Goal: Use online tool/utility: Use online tool/utility

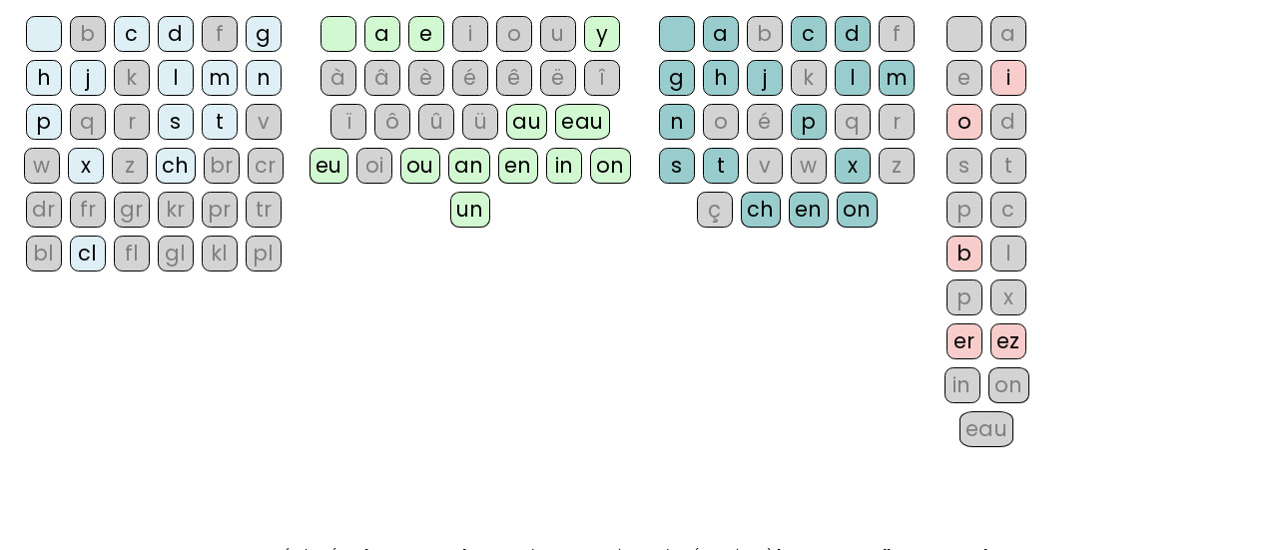
scroll to position [200, 0]
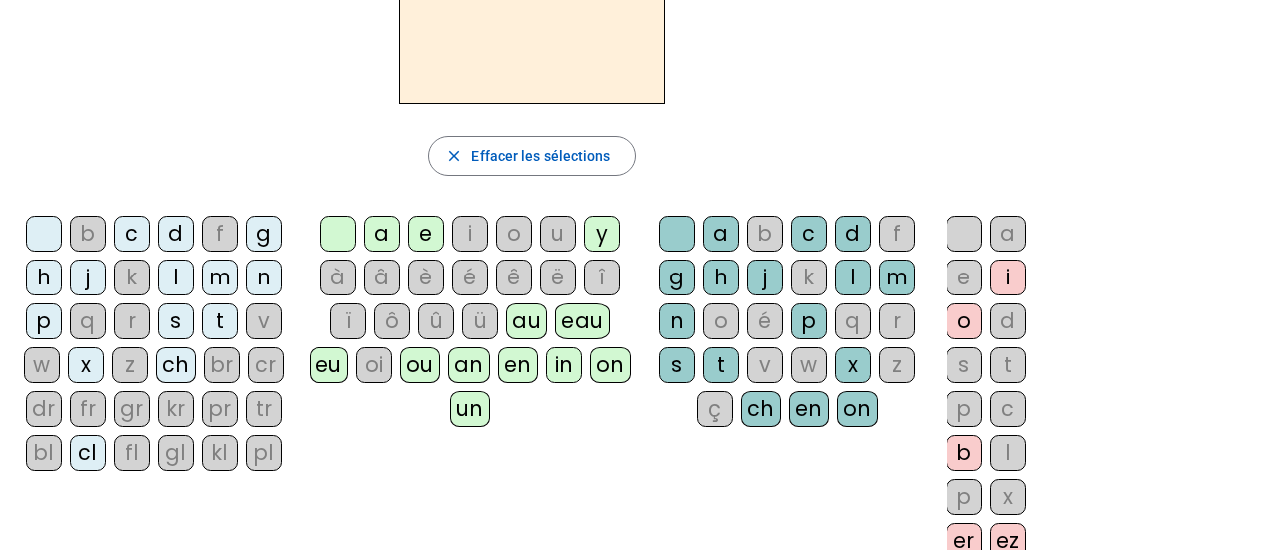
drag, startPoint x: 164, startPoint y: 361, endPoint x: 194, endPoint y: 396, distance: 46.8
click at [164, 359] on div "ch" at bounding box center [176, 366] width 40 height 36
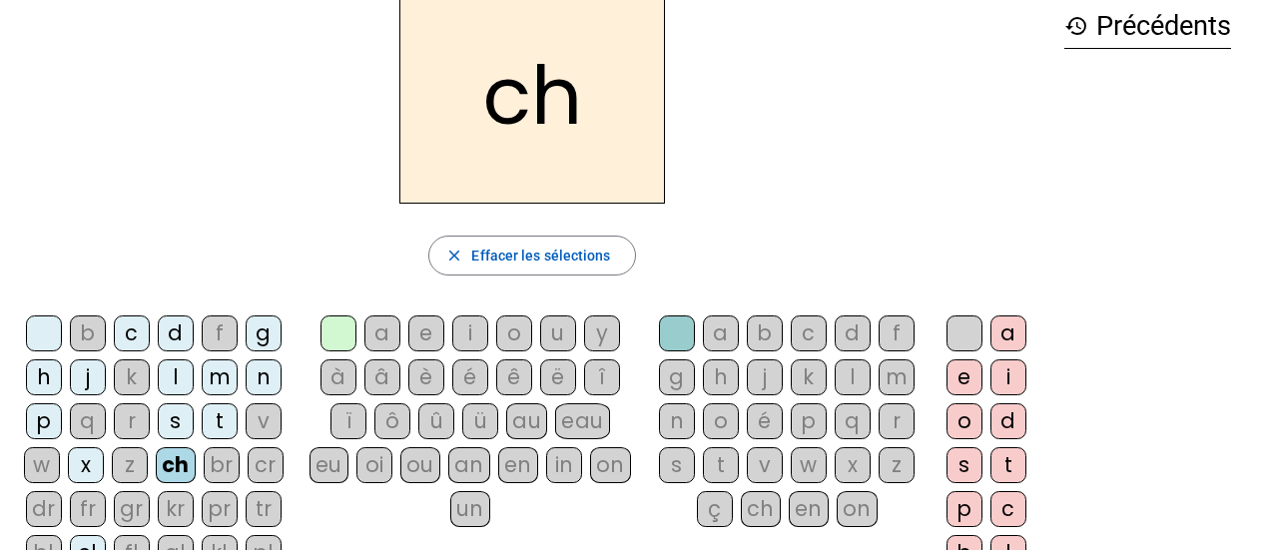
scroll to position [0, 0]
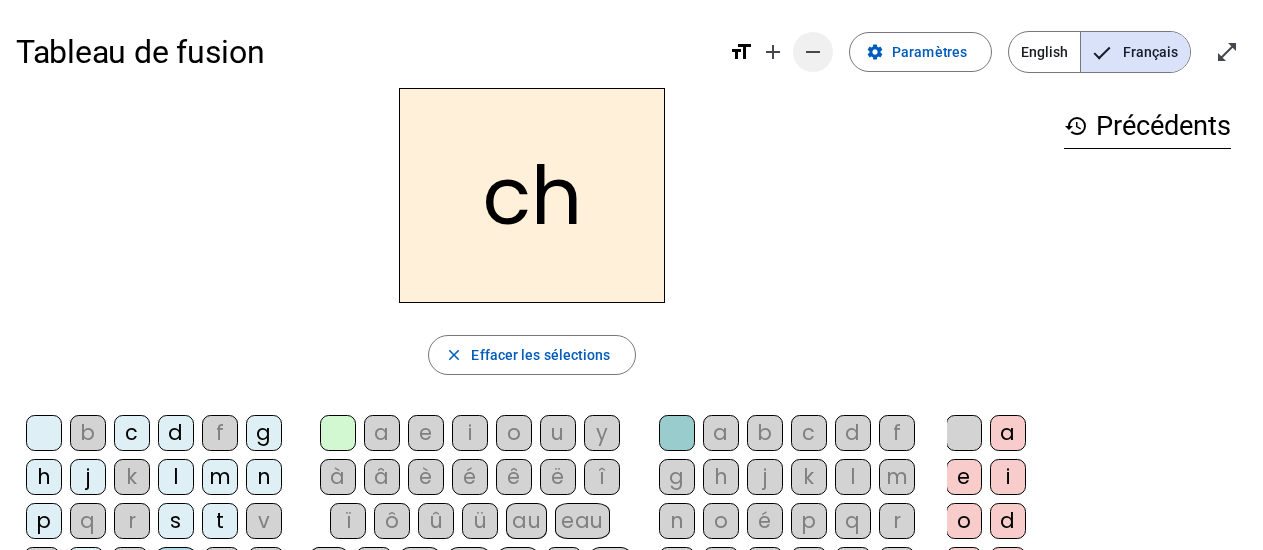
click at [817, 44] on mat-icon "remove" at bounding box center [813, 52] width 24 height 24
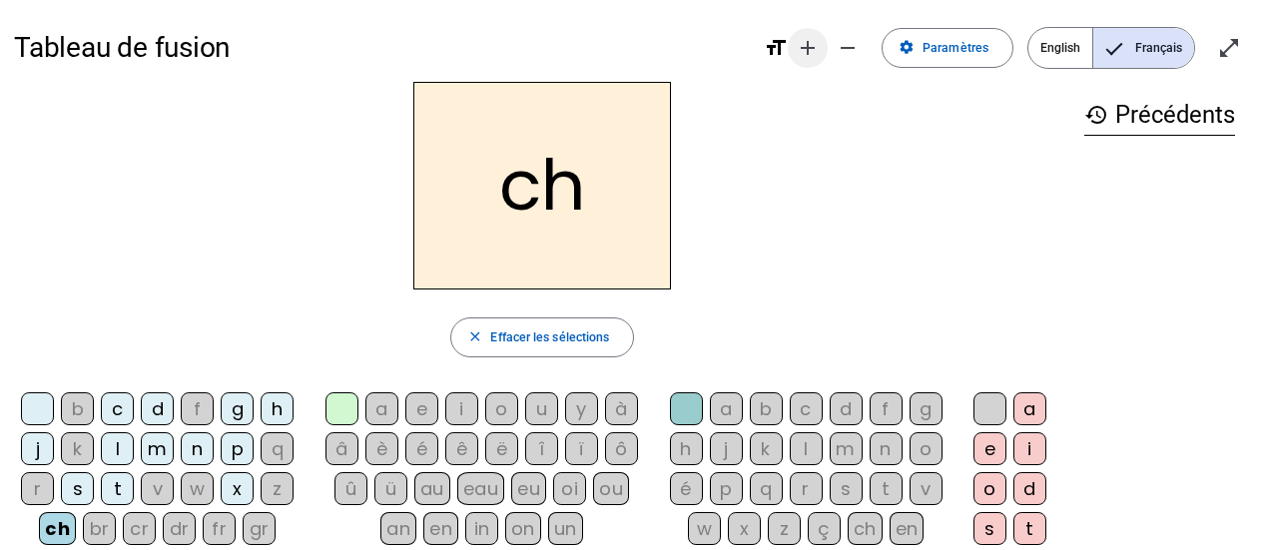
click at [817, 44] on mat-icon "add" at bounding box center [808, 48] width 24 height 24
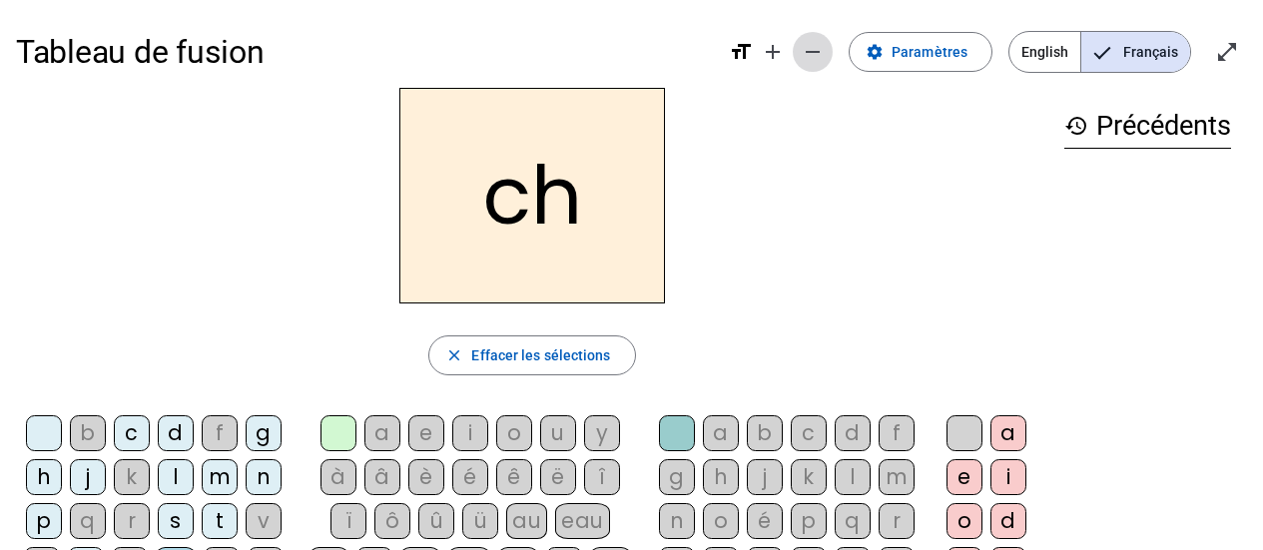
click at [818, 49] on mat-icon "remove" at bounding box center [813, 52] width 24 height 24
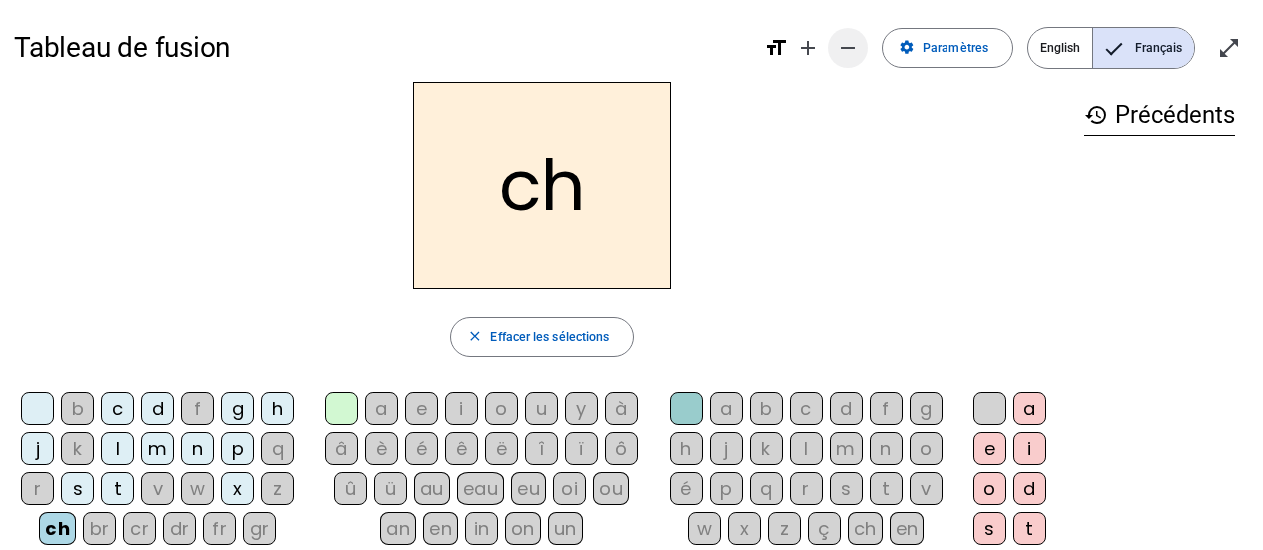
click at [818, 49] on mat-icon "add" at bounding box center [808, 48] width 24 height 24
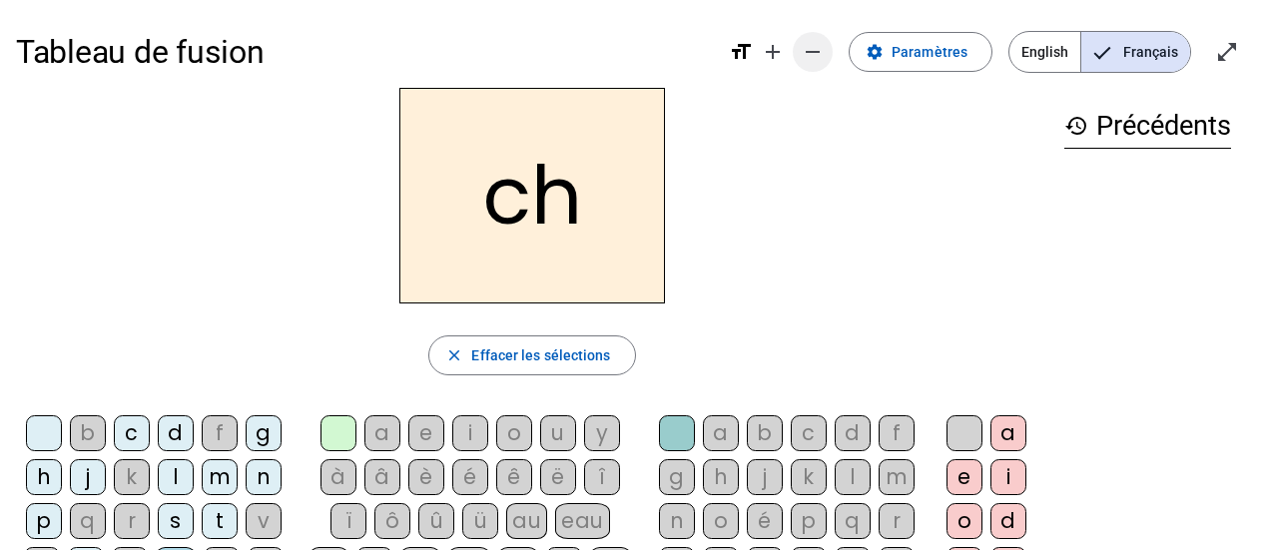
click at [834, 56] on span "Diminuer la taille de la police" at bounding box center [813, 52] width 48 height 48
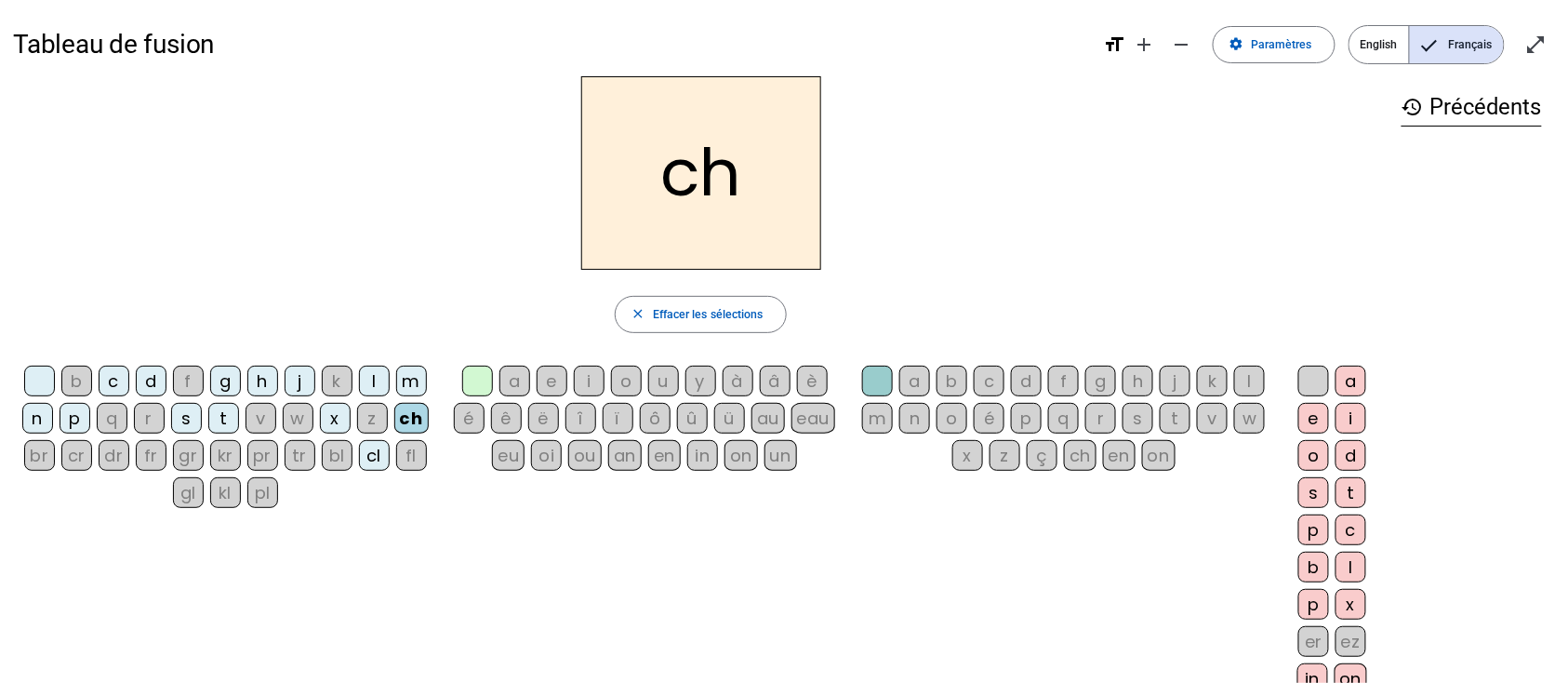
drag, startPoint x: 1121, startPoint y: 0, endPoint x: 932, endPoint y: 539, distance: 571.2
click at [932, 512] on div "b c d f g h j k l m n p q r s t v w x z ch br cr dr fr gr kr pr tr bl cl fl gl …" at bounding box center [700, 551] width 1375 height 385
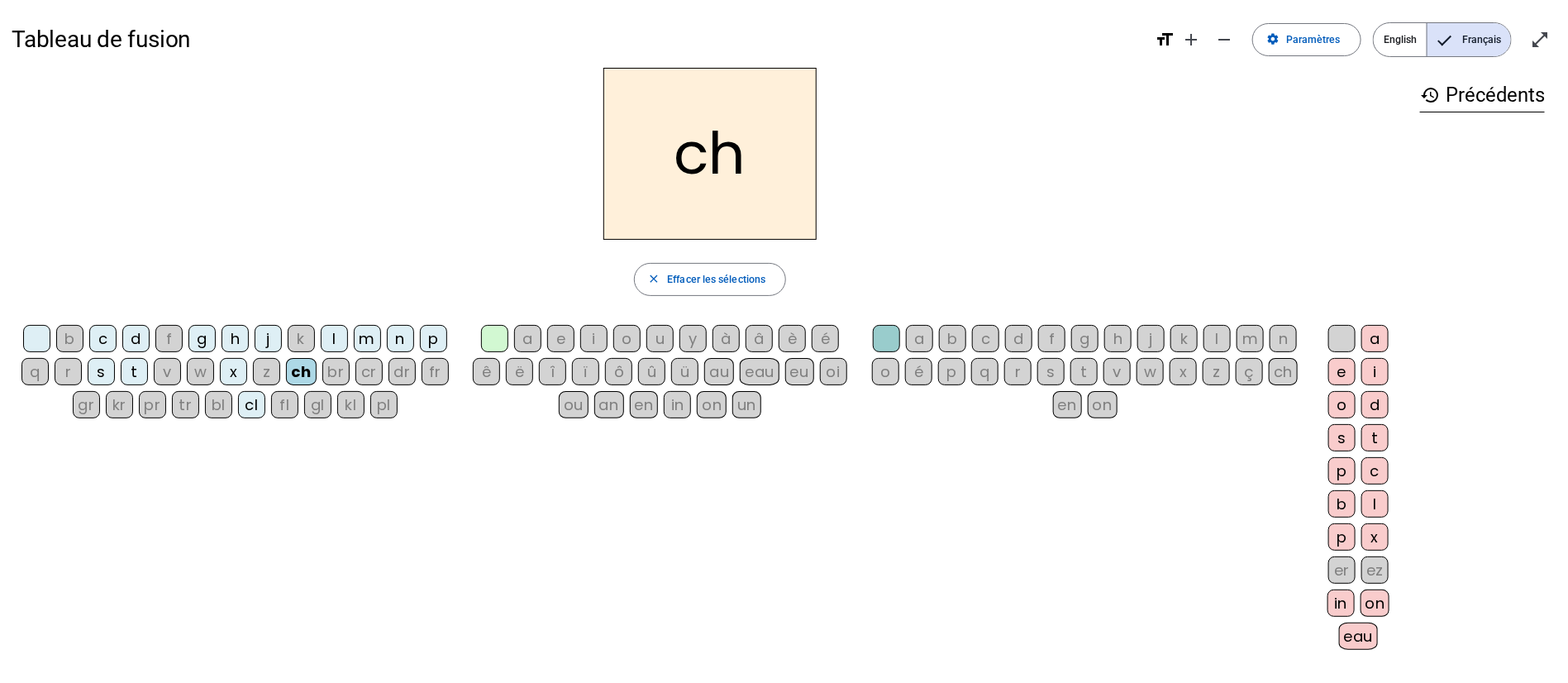
drag, startPoint x: 1325, startPoint y: 0, endPoint x: 766, endPoint y: 633, distance: 844.5
click at [767, 455] on div "b c d f g h j k l m n p q r s t v w x z ch br cr dr fr gr kr pr tr bl cl fl gl …" at bounding box center [710, 489] width 1397 height 342
click at [647, 409] on div "en" at bounding box center [644, 404] width 29 height 27
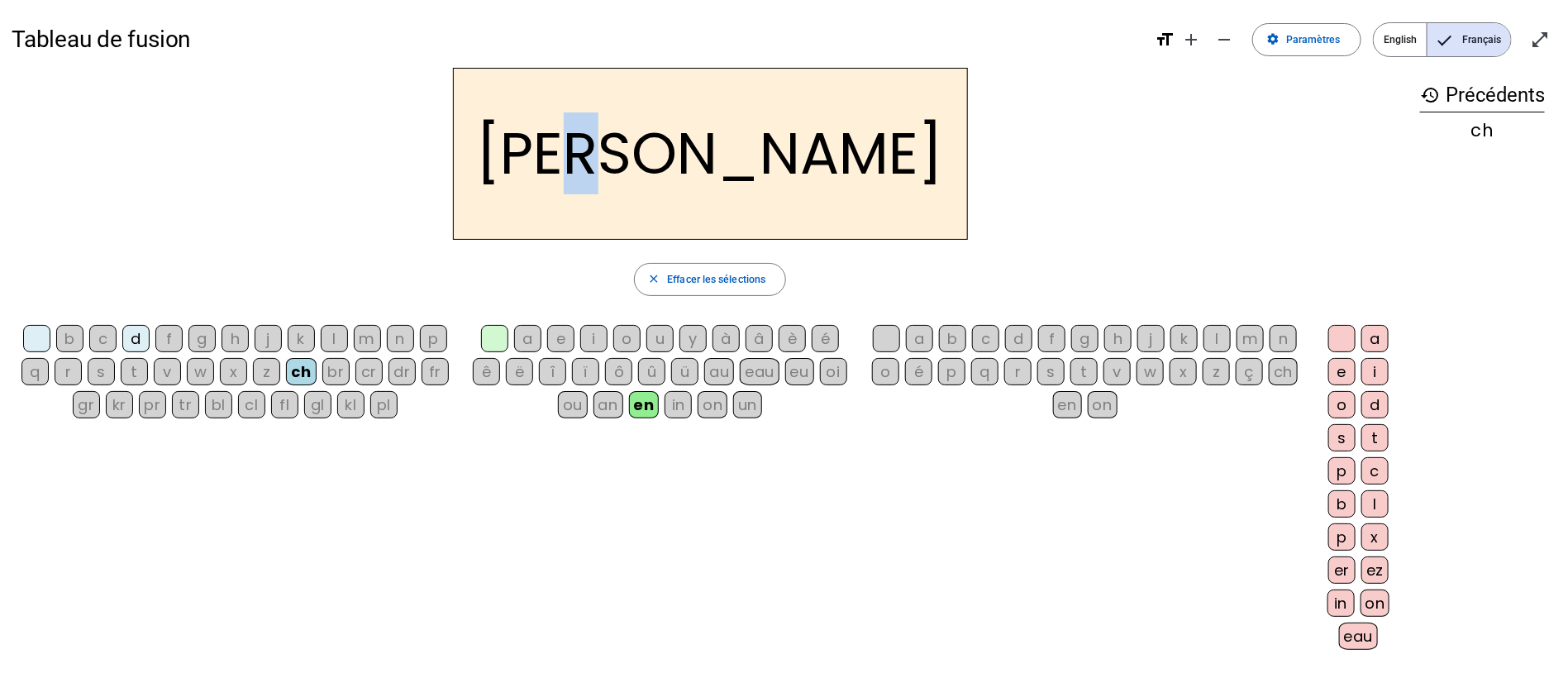
drag, startPoint x: 780, startPoint y: 153, endPoint x: 733, endPoint y: 151, distance: 47.0
click at [732, 150] on h2 "[PERSON_NAME]" at bounding box center [710, 154] width 515 height 172
click at [790, 110] on h2 "[PERSON_NAME]" at bounding box center [710, 154] width 515 height 172
click at [377, 339] on div "m" at bounding box center [367, 338] width 27 height 27
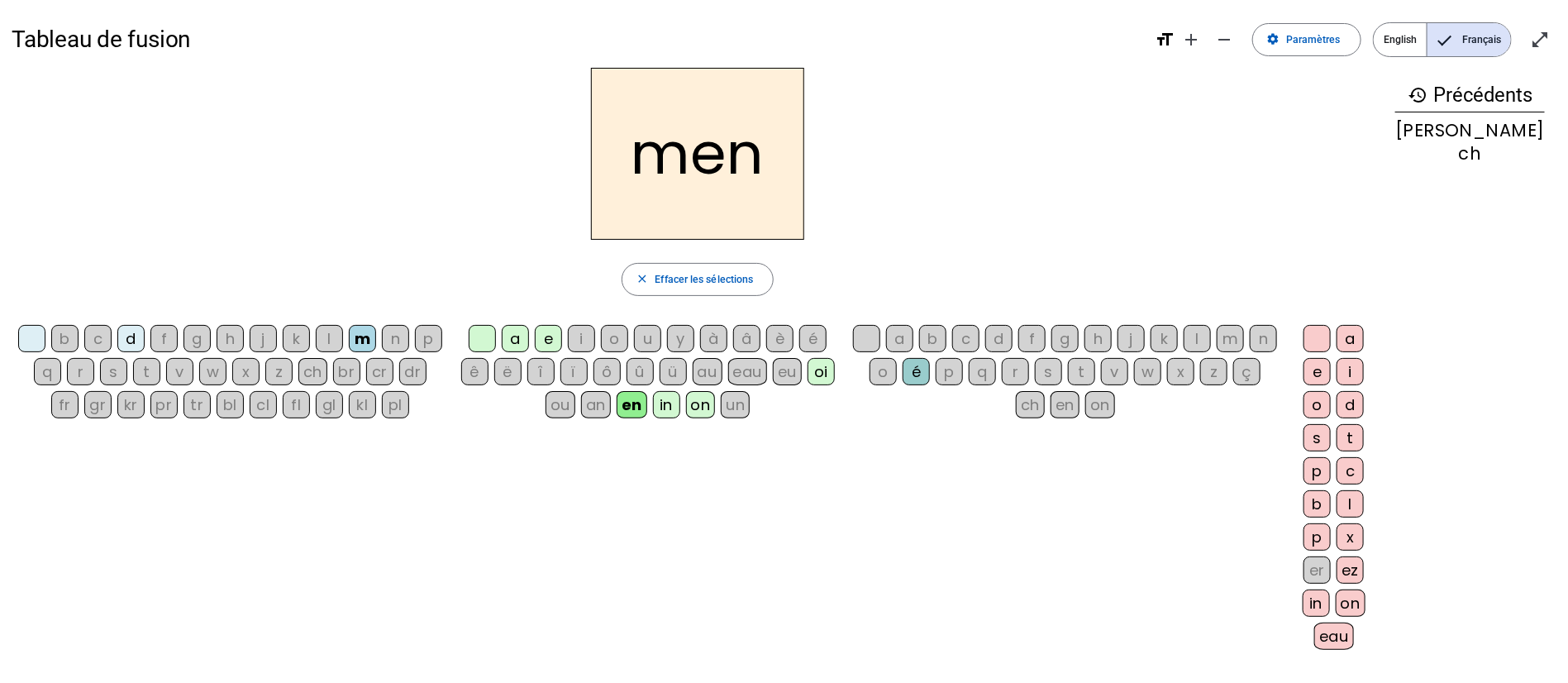
click at [436, 342] on div "p" at bounding box center [428, 338] width 27 height 27
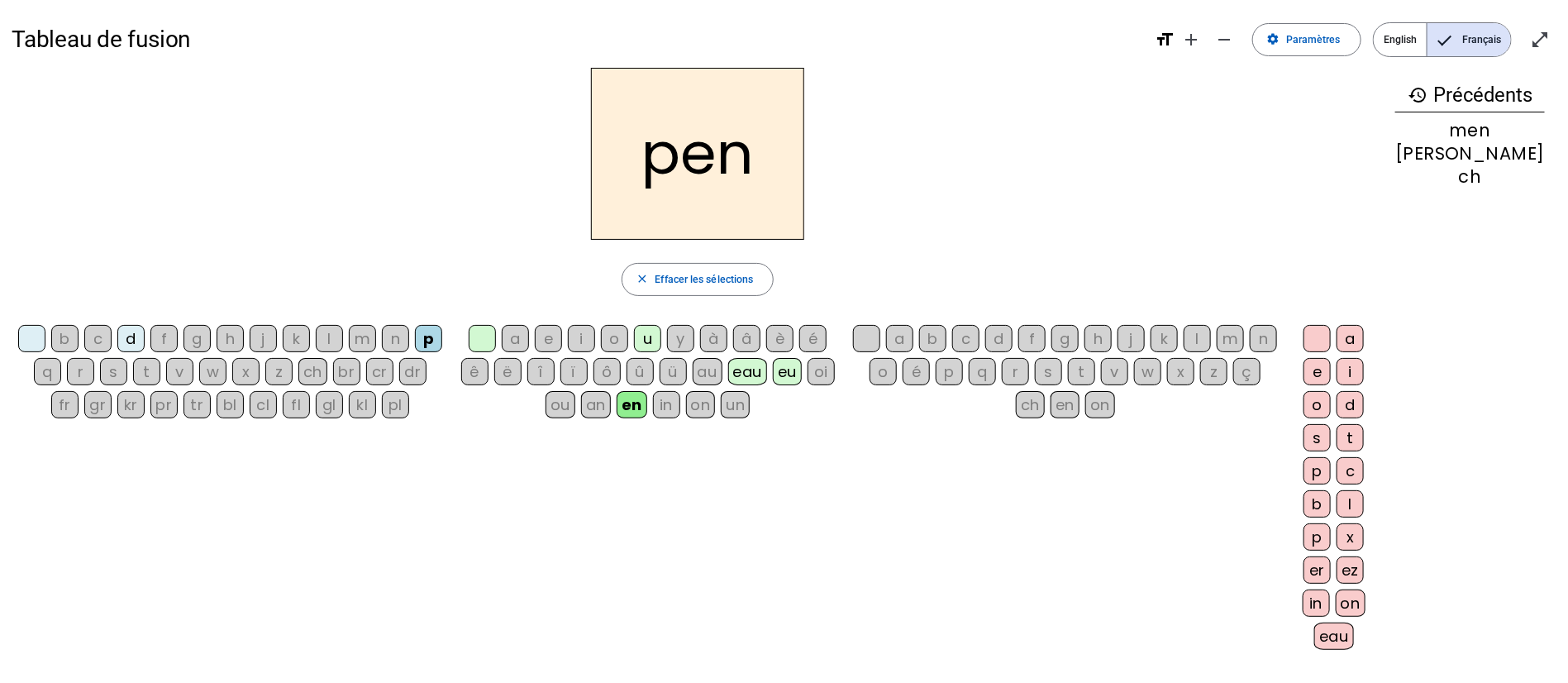
click at [566, 403] on div "ou" at bounding box center [560, 404] width 30 height 27
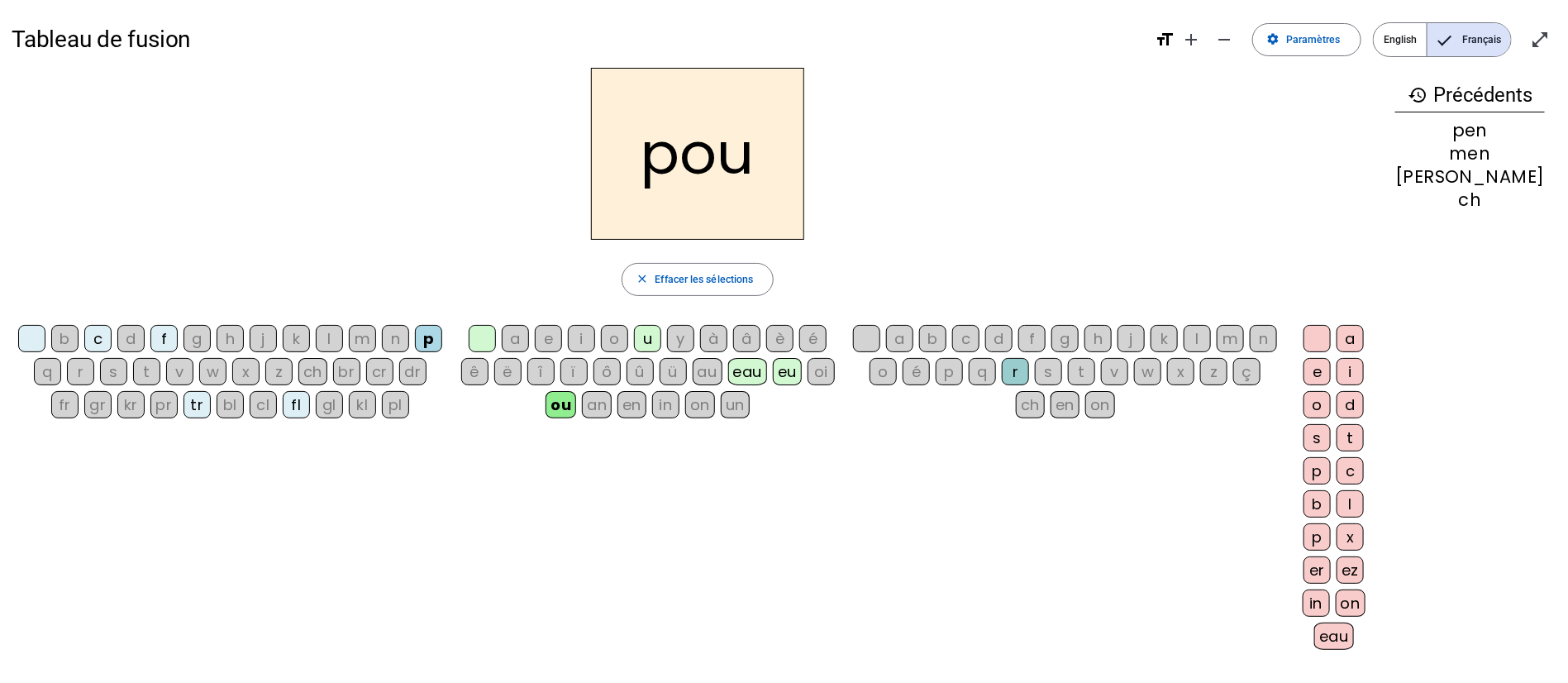
click at [1012, 368] on div "r" at bounding box center [1015, 371] width 27 height 27
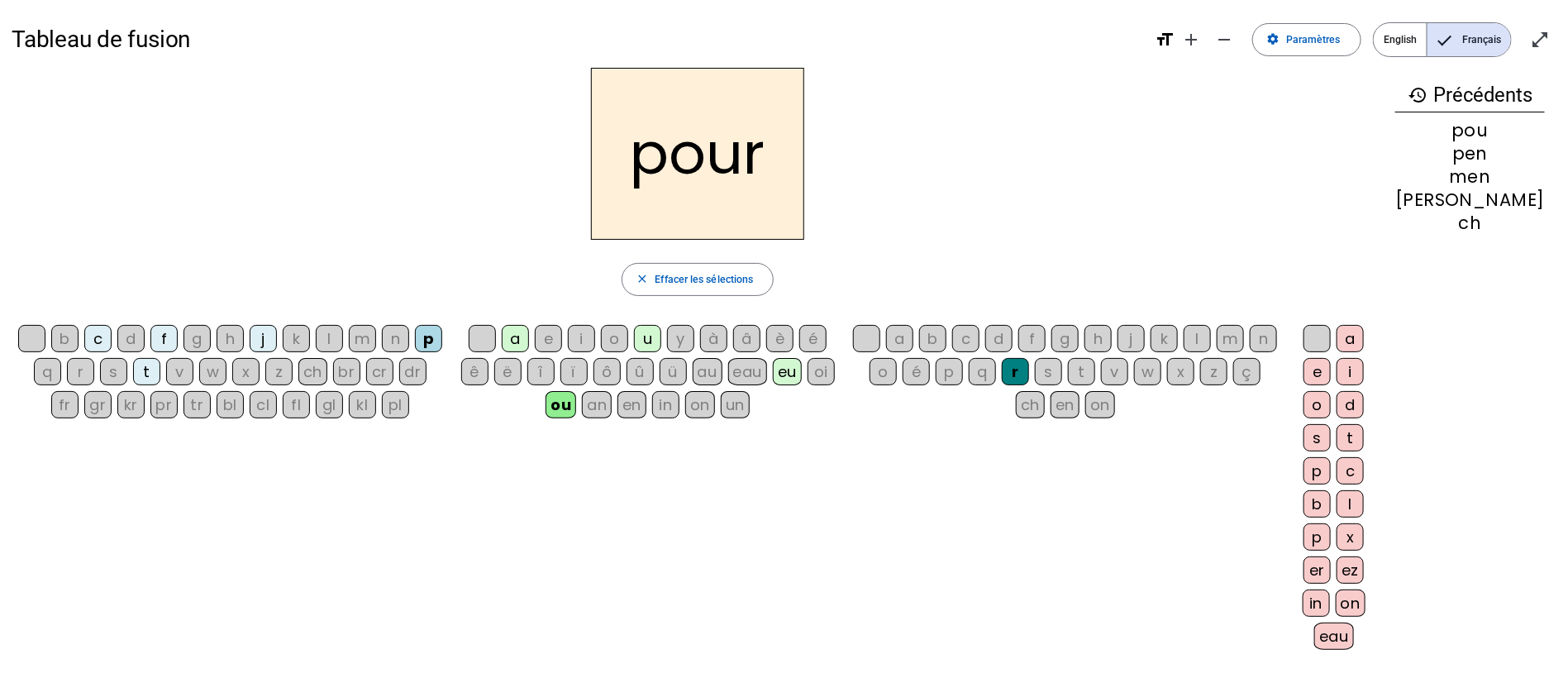
click at [1045, 455] on div "on" at bounding box center [1351, 603] width 30 height 27
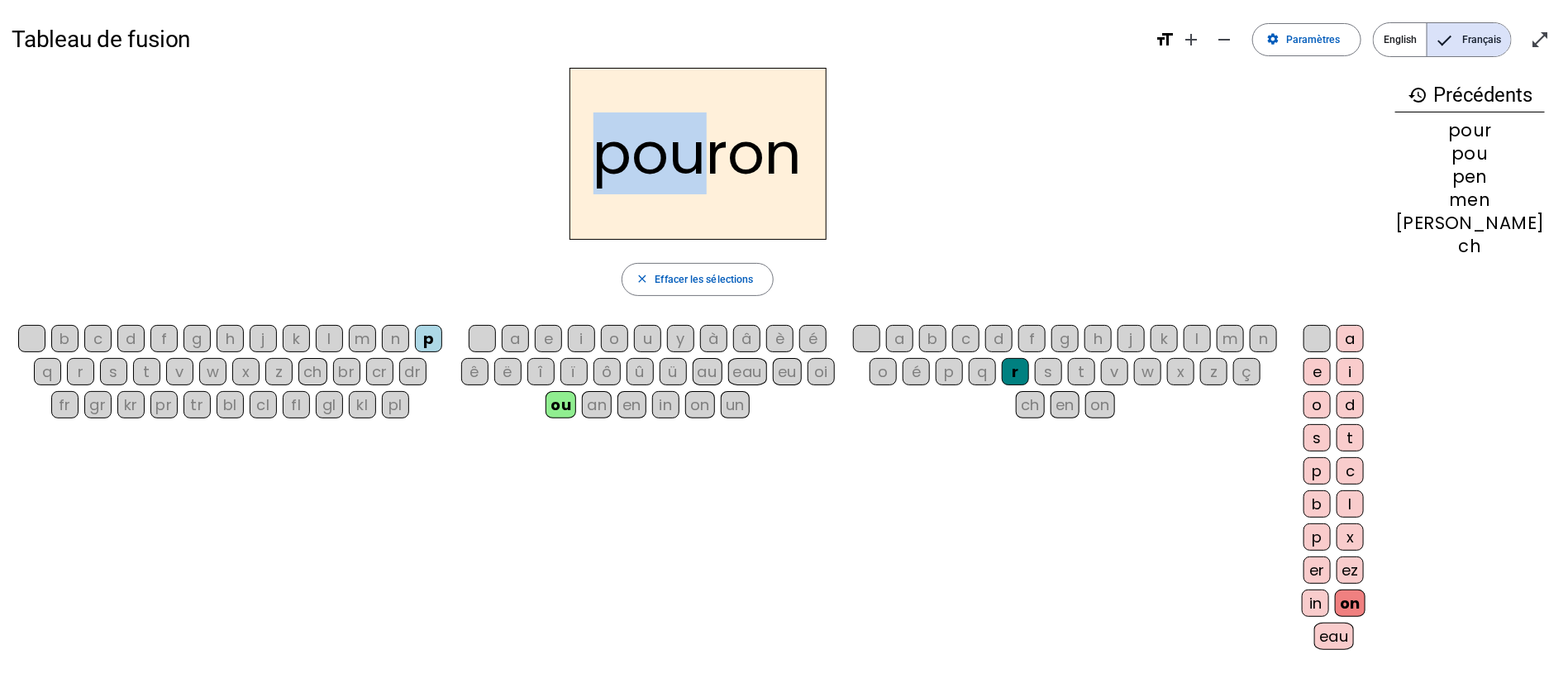
drag, startPoint x: 604, startPoint y: 160, endPoint x: 718, endPoint y: 163, distance: 114.0
click at [718, 163] on h2 "pouron" at bounding box center [698, 154] width 257 height 172
drag, startPoint x: 794, startPoint y: 196, endPoint x: 905, endPoint y: 302, distance: 153.5
click at [795, 198] on h2 "pouron" at bounding box center [698, 154] width 257 height 172
click at [1045, 455] on div "eau" at bounding box center [1334, 636] width 39 height 27
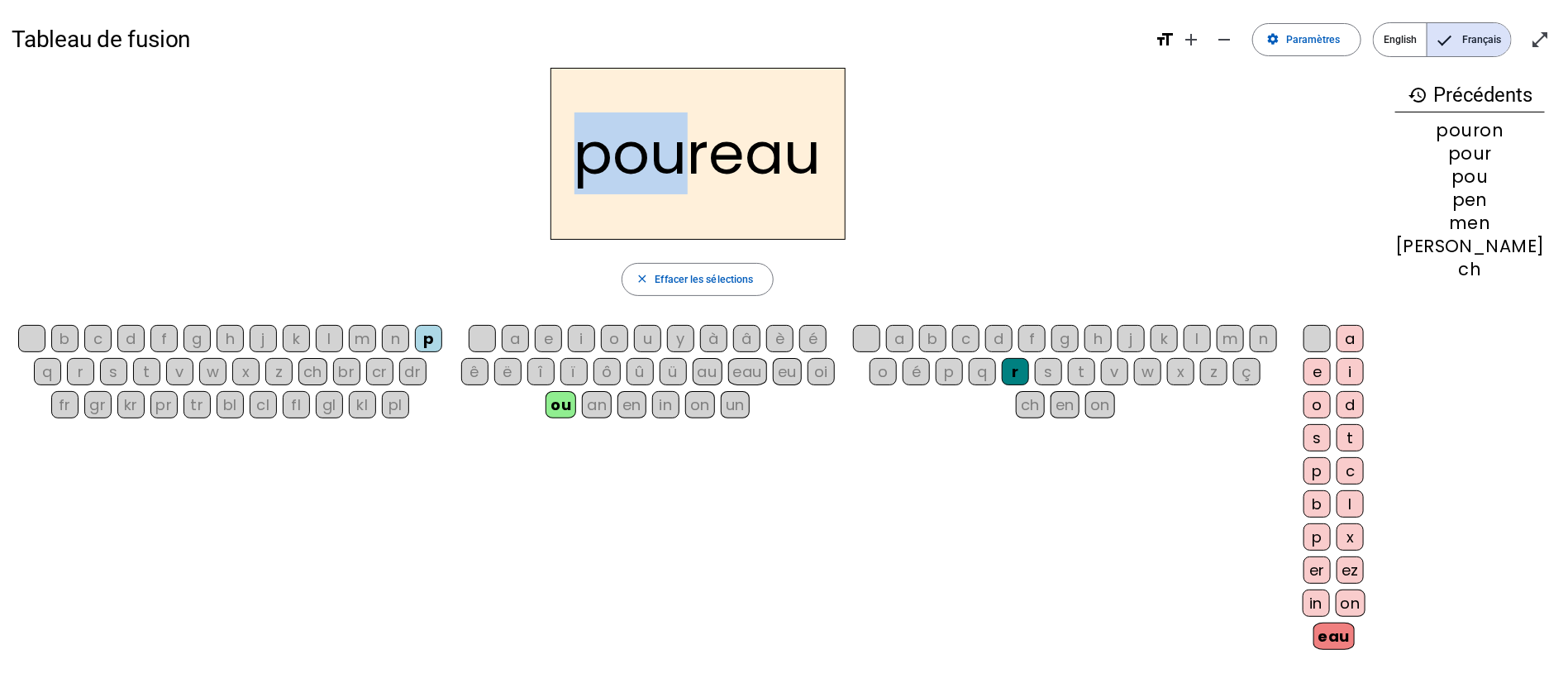
drag, startPoint x: 600, startPoint y: 151, endPoint x: 700, endPoint y: 161, distance: 100.5
click at [700, 161] on h2 "poureau" at bounding box center [698, 154] width 296 height 172
drag, startPoint x: 1142, startPoint y: 233, endPoint x: 1149, endPoint y: 244, distance: 13.0
click at [1045, 233] on div "poureau" at bounding box center [698, 154] width 1373 height 172
click at [1045, 455] on div "in" at bounding box center [1316, 603] width 27 height 27
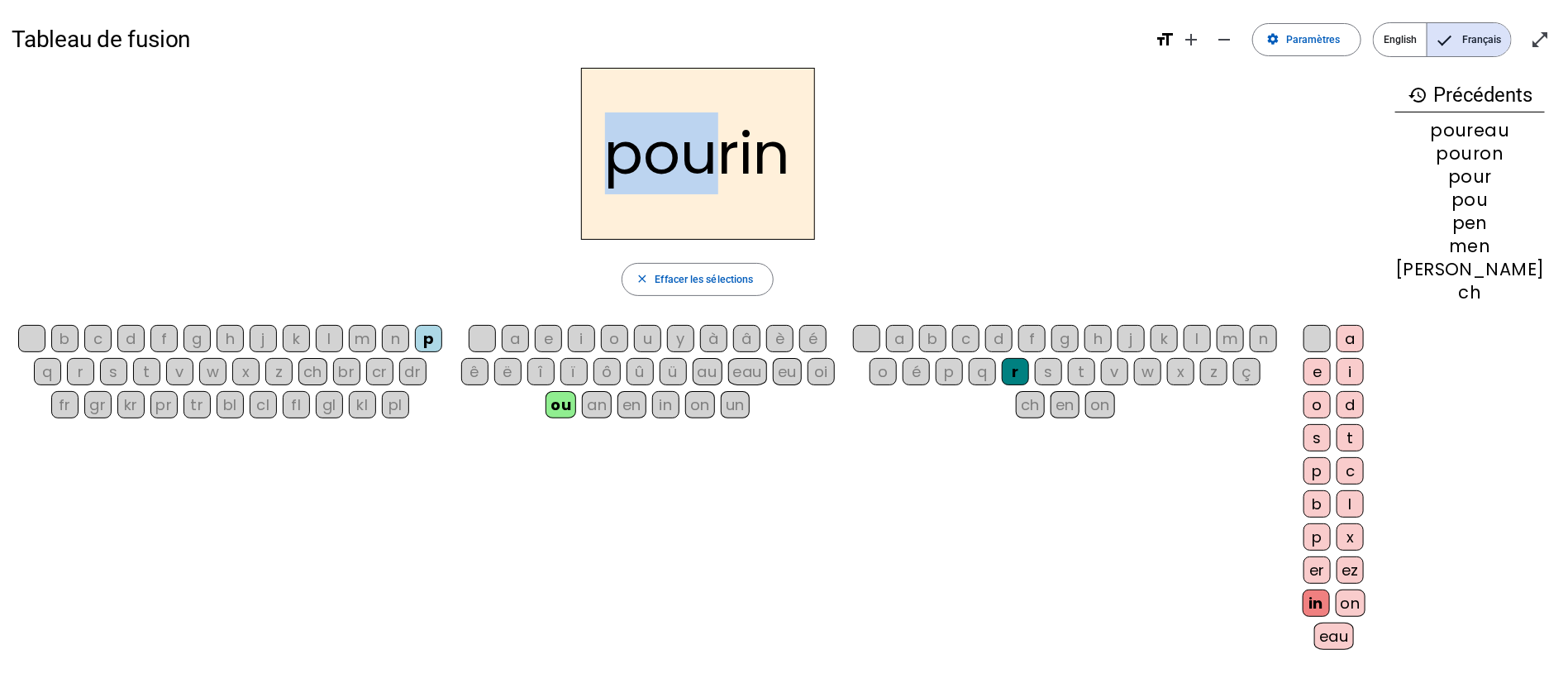
drag, startPoint x: 627, startPoint y: 162, endPoint x: 727, endPoint y: 164, distance: 100.0
click at [727, 164] on h2 "pourin" at bounding box center [698, 154] width 234 height 172
click at [908, 189] on div "pourin" at bounding box center [698, 154] width 1373 height 172
click at [1045, 455] on div "ez" at bounding box center [1350, 570] width 27 height 27
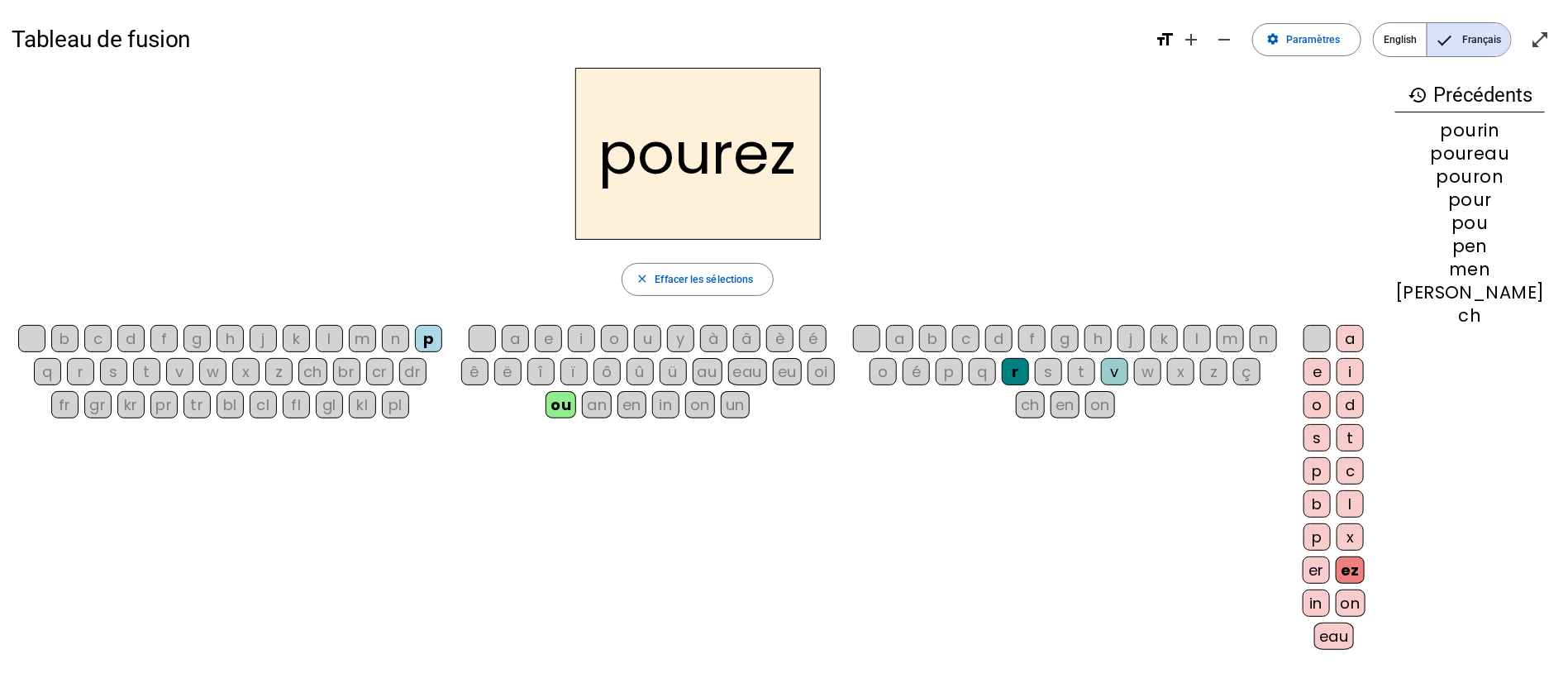
click at [368, 334] on div "m" at bounding box center [362, 338] width 27 height 27
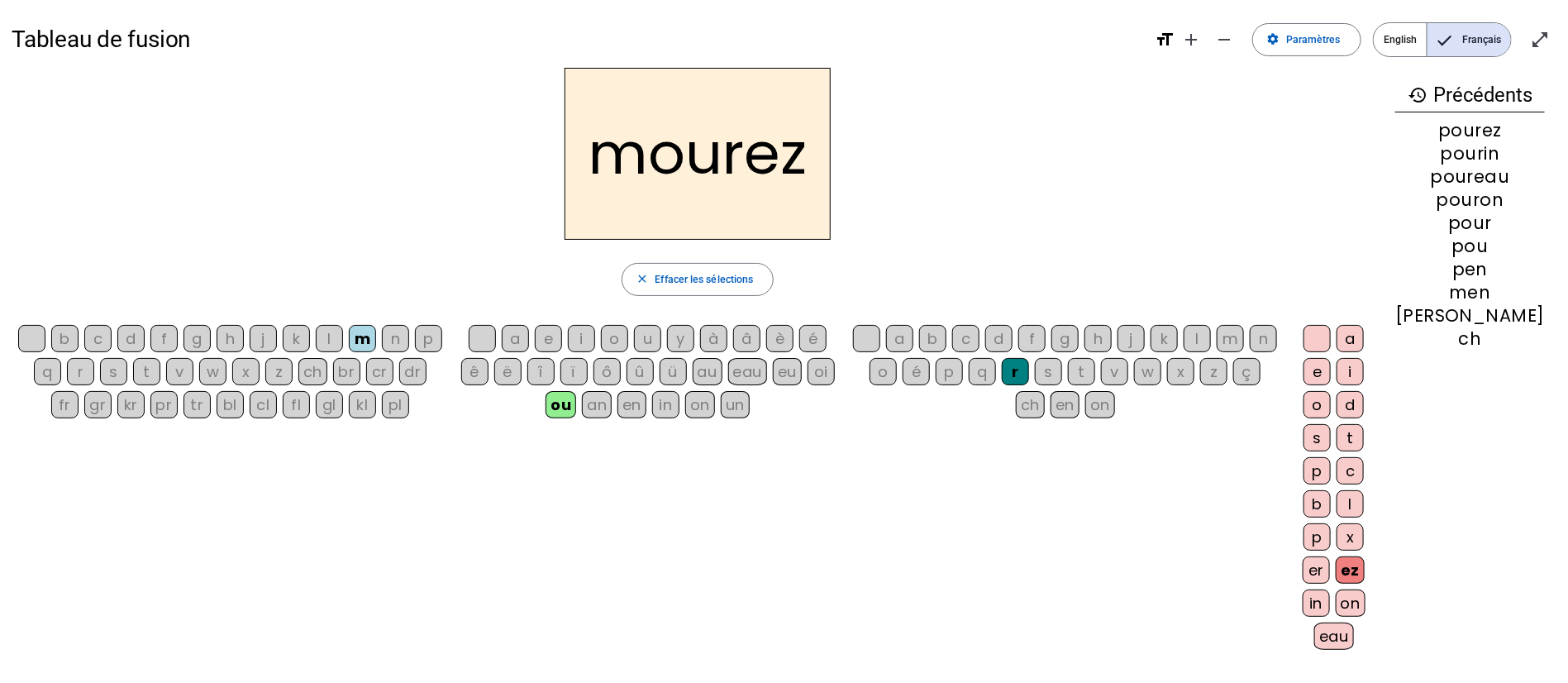
click at [1045, 455] on div "on" at bounding box center [1351, 603] width 30 height 27
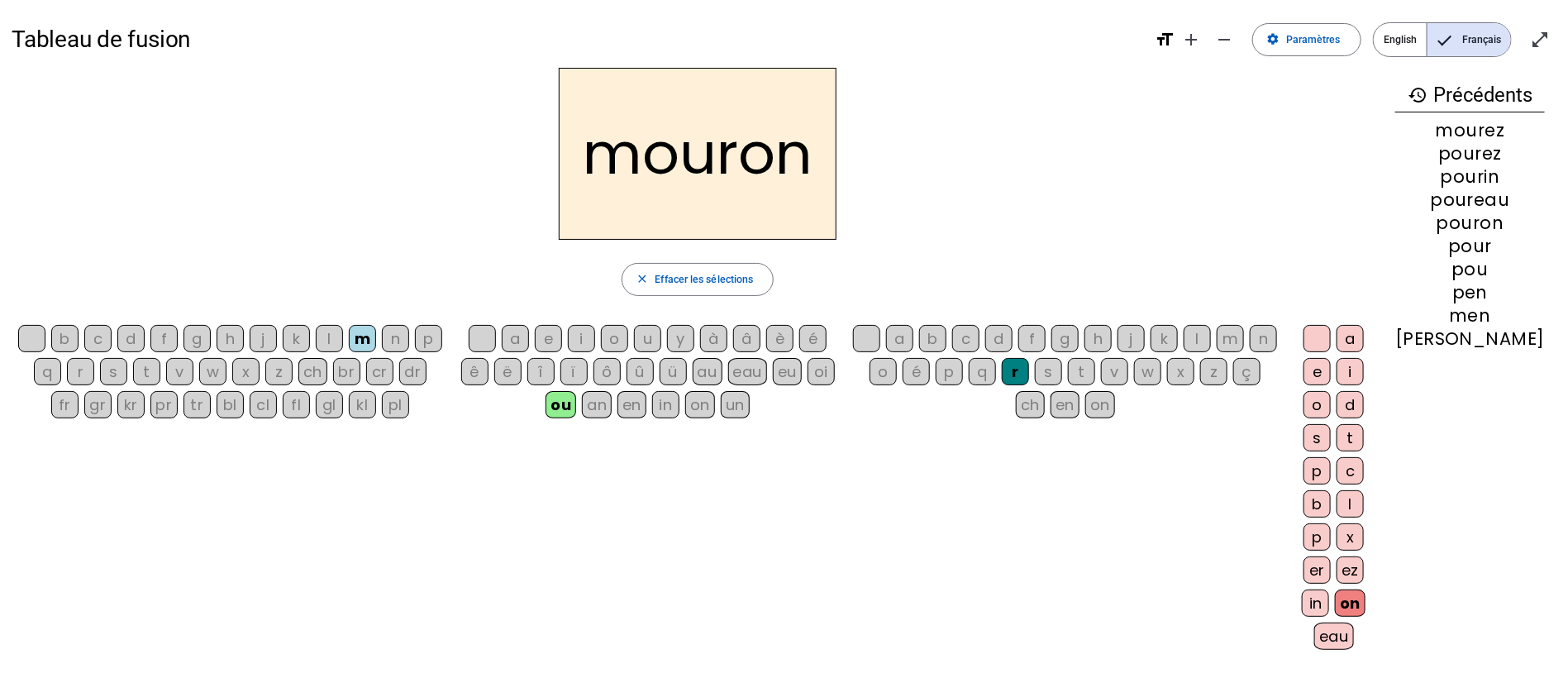
click at [676, 407] on div "in" at bounding box center [666, 404] width 27 height 27
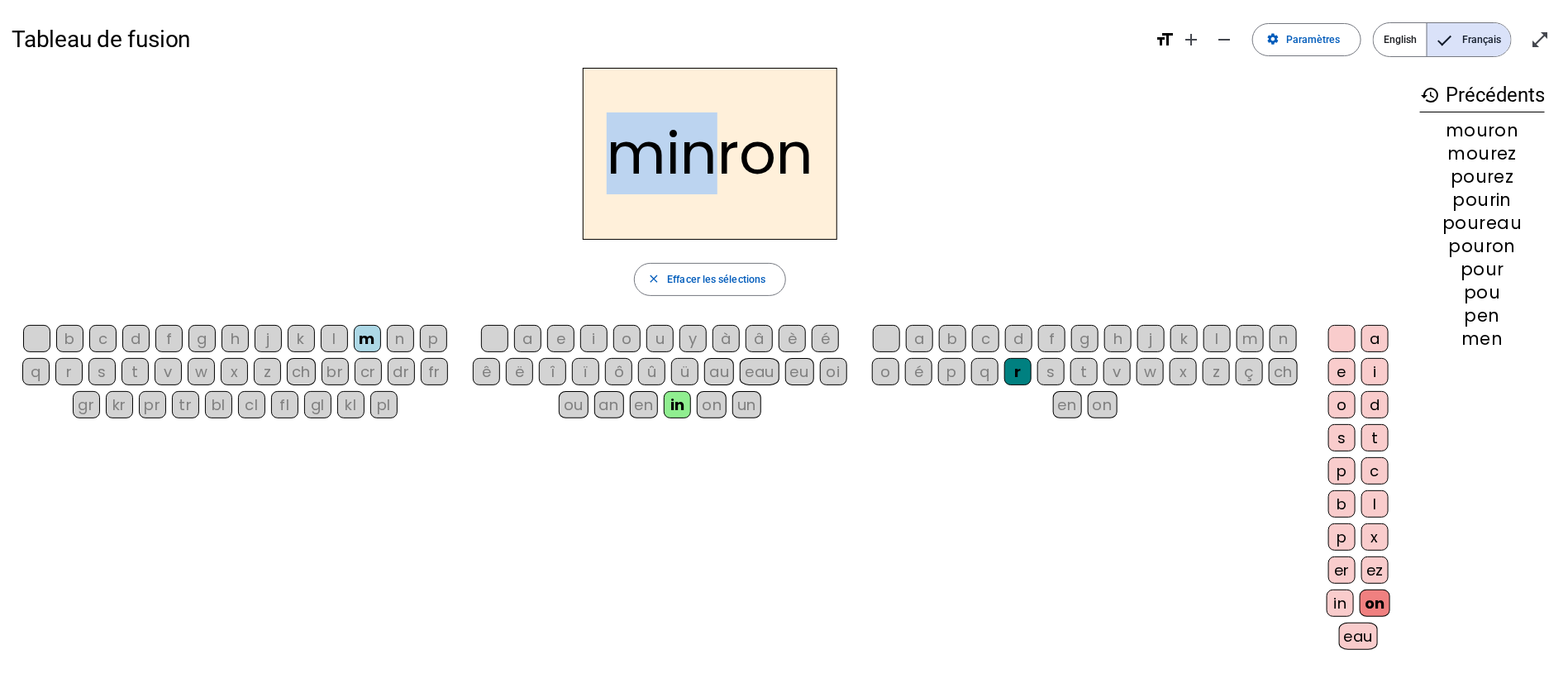
drag, startPoint x: 619, startPoint y: 161, endPoint x: 709, endPoint y: 169, distance: 90.4
click at [709, 169] on h2 "minron" at bounding box center [710, 154] width 255 height 172
drag, startPoint x: 278, startPoint y: 623, endPoint x: 272, endPoint y: 614, distance: 10.8
click at [277, 455] on div "b c d f g h j k l m n p q r s t v w x z ch br cr dr fr gr kr pr tr bl cl fl gl …" at bounding box center [710, 489] width 1397 height 342
drag, startPoint x: 622, startPoint y: 171, endPoint x: 727, endPoint y: 171, distance: 105.0
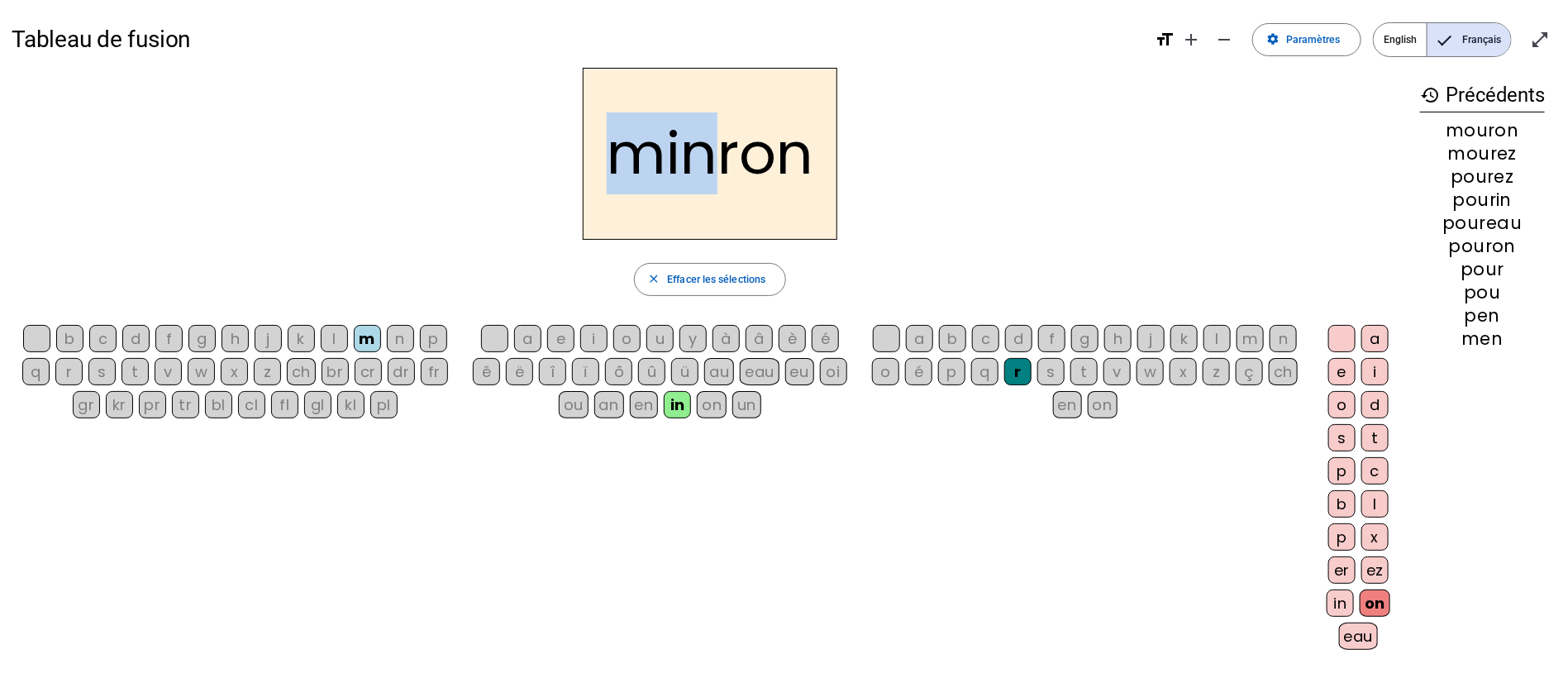
click at [727, 171] on h2 "minron" at bounding box center [710, 154] width 255 height 172
click at [425, 243] on div "minron close Effacer les sélections b c d f g h j k l m n p q r s t v w x z ch …" at bounding box center [710, 364] width 1397 height 594
drag, startPoint x: 609, startPoint y: 164, endPoint x: 669, endPoint y: 161, distance: 60.1
click at [669, 161] on h2 "minron" at bounding box center [710, 154] width 255 height 172
drag, startPoint x: 645, startPoint y: 70, endPoint x: 1027, endPoint y: 122, distance: 385.5
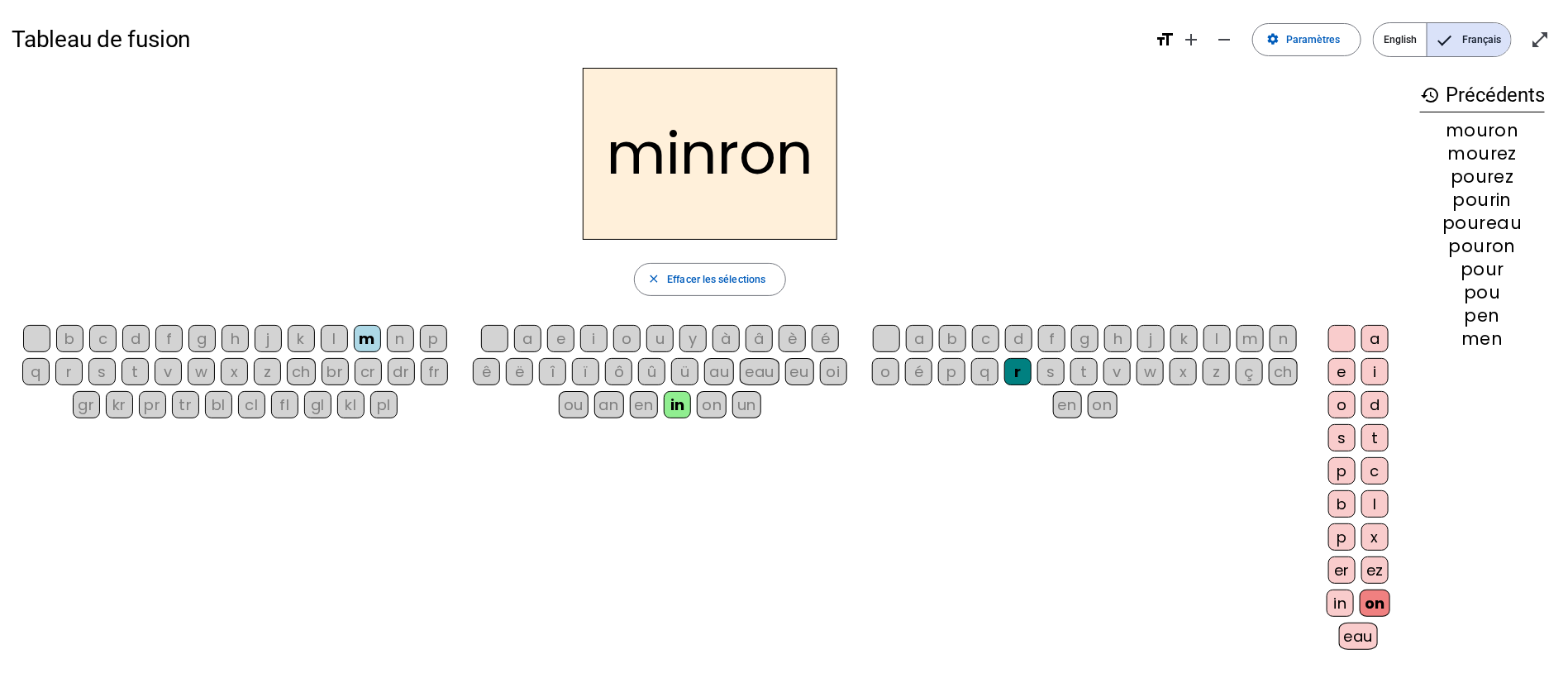
click at [1045, 128] on div "minron" at bounding box center [710, 154] width 1397 height 172
